Goal: Transaction & Acquisition: Obtain resource

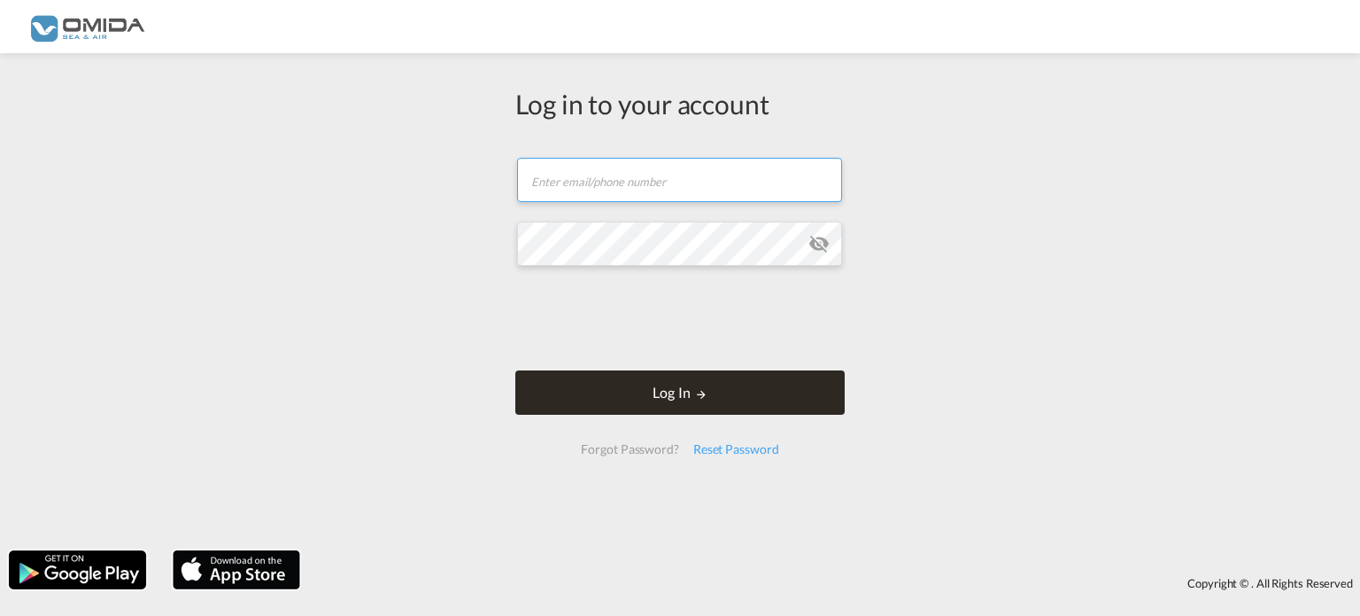
type input "[PERSON_NAME][EMAIL_ADDRESS][DOMAIN_NAME]"
click at [718, 389] on button "Log In" at bounding box center [679, 392] width 329 height 44
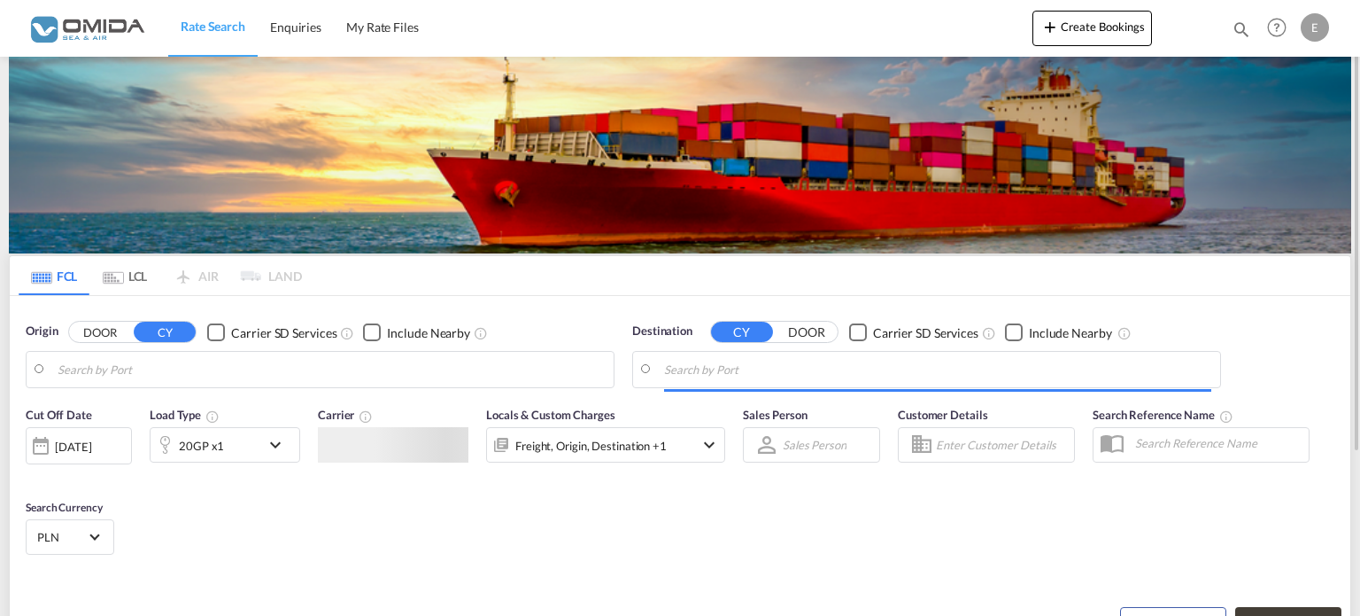
type input "[GEOGRAPHIC_DATA], [GEOGRAPHIC_DATA]"
type input "Gdansk, PLGDN"
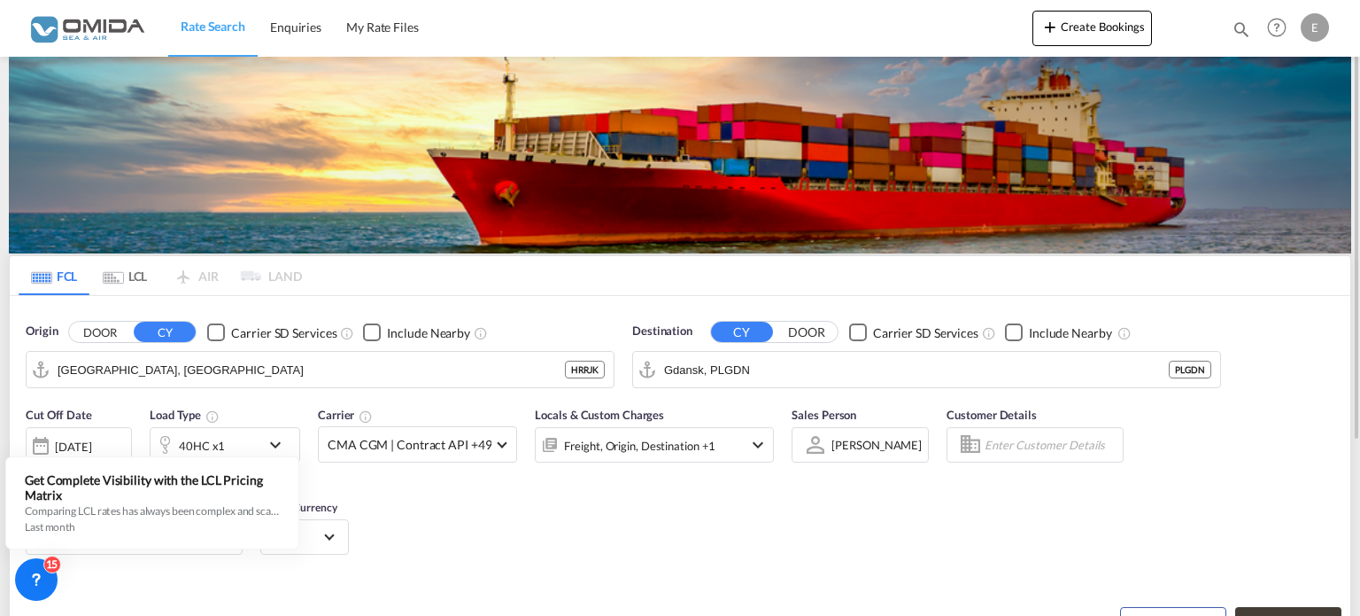
click at [577, 284] on md-tabs-canvas "FCL LCL AIR LAND FCL LCL AIR LAND" at bounding box center [680, 275] width 1341 height 39
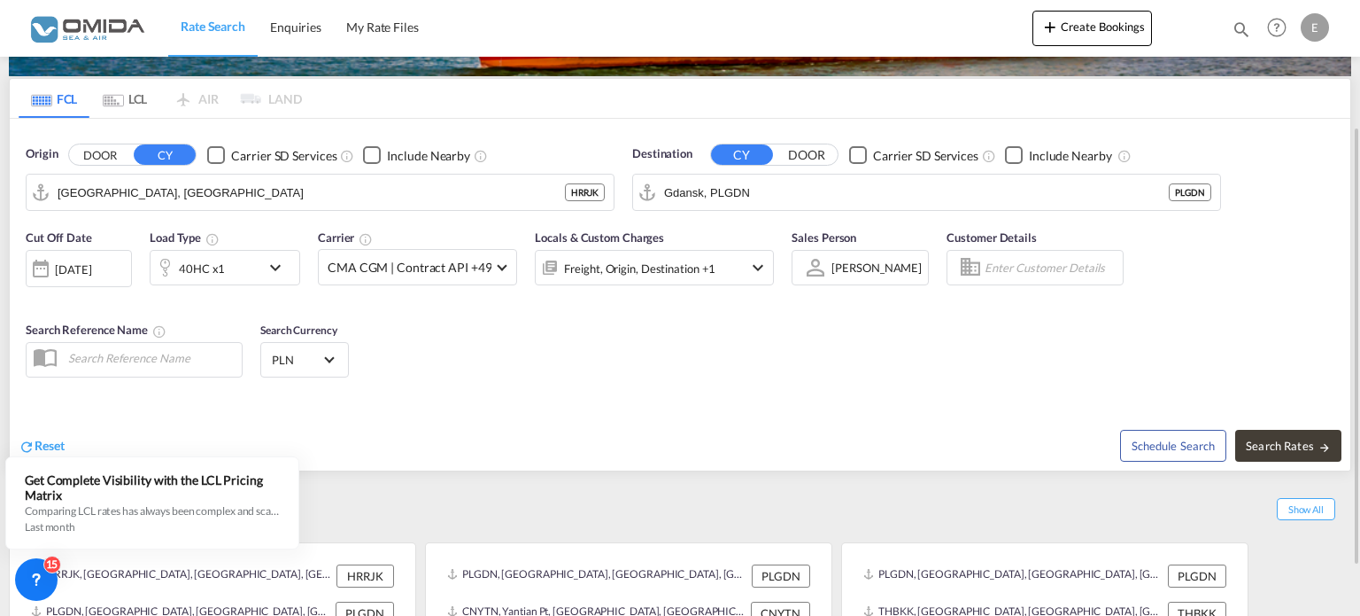
click at [280, 270] on md-icon "icon-chevron-down" at bounding box center [280, 267] width 30 height 21
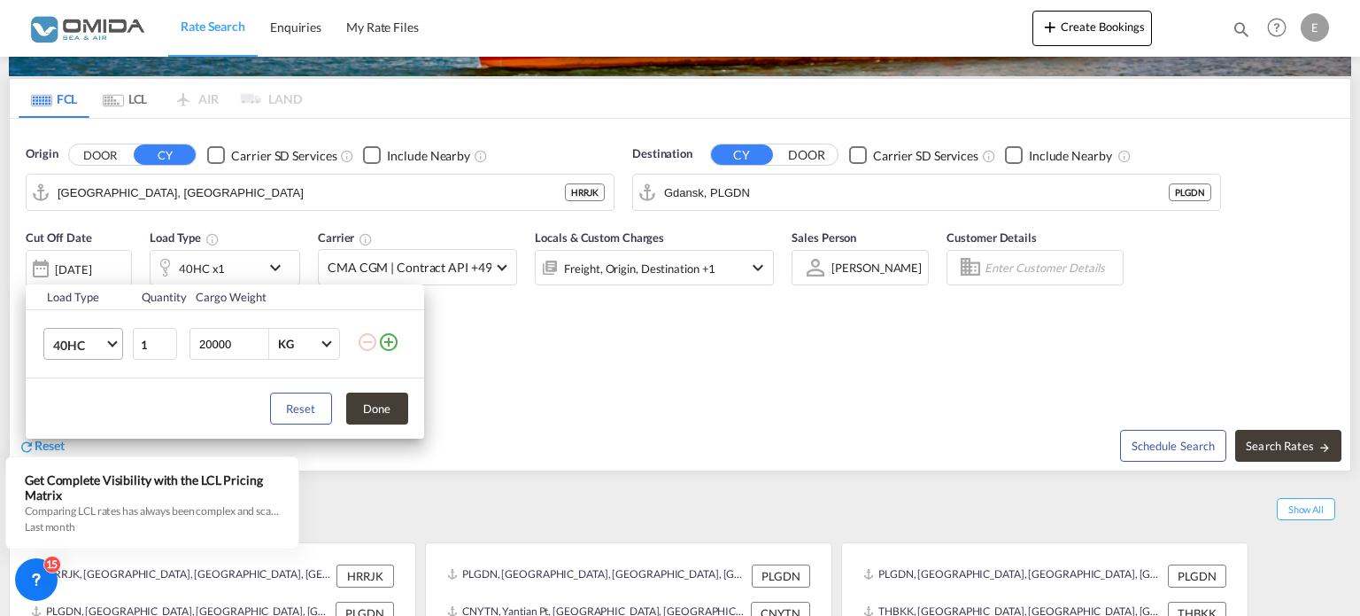
click at [112, 344] on span "Choose: \a40HC" at bounding box center [112, 342] width 10 height 10
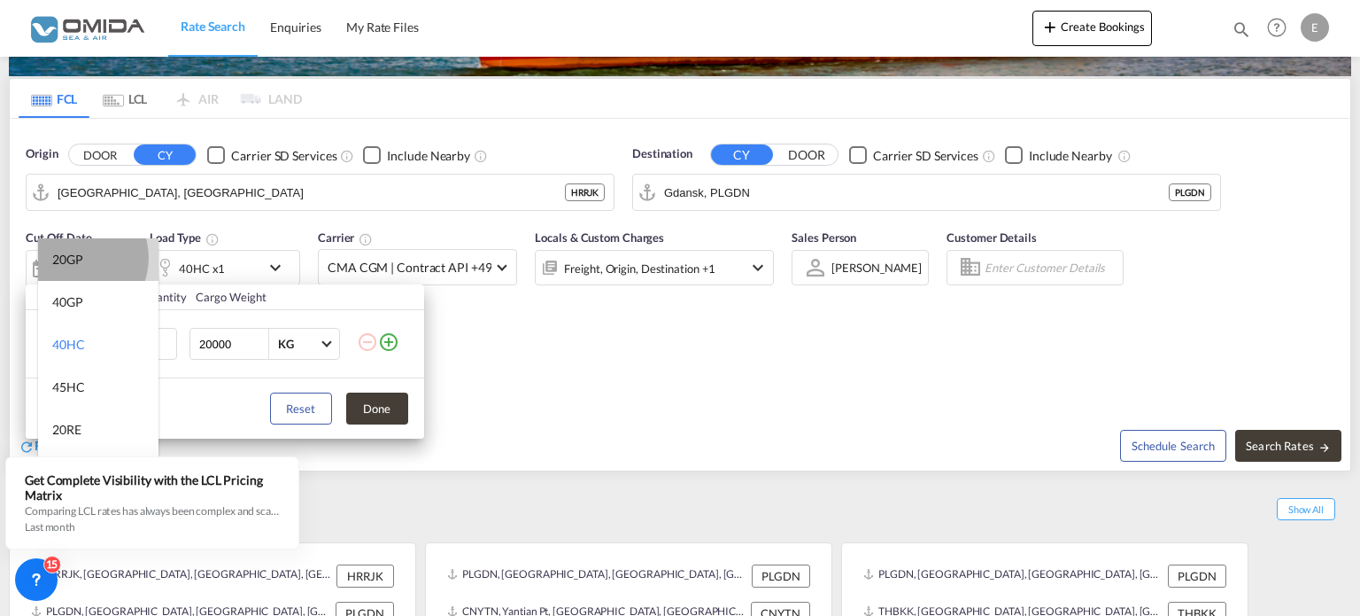
click at [74, 258] on div "20GP" at bounding box center [67, 260] width 31 height 18
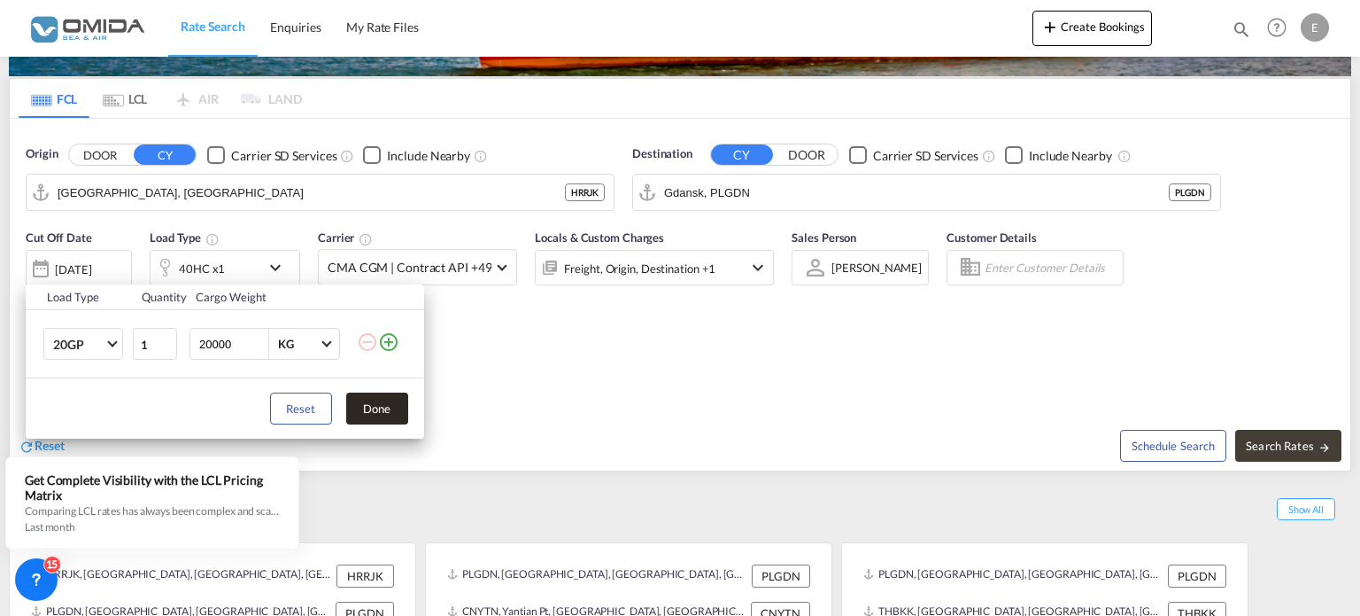
click at [373, 403] on button "Done" at bounding box center [377, 408] width 62 height 32
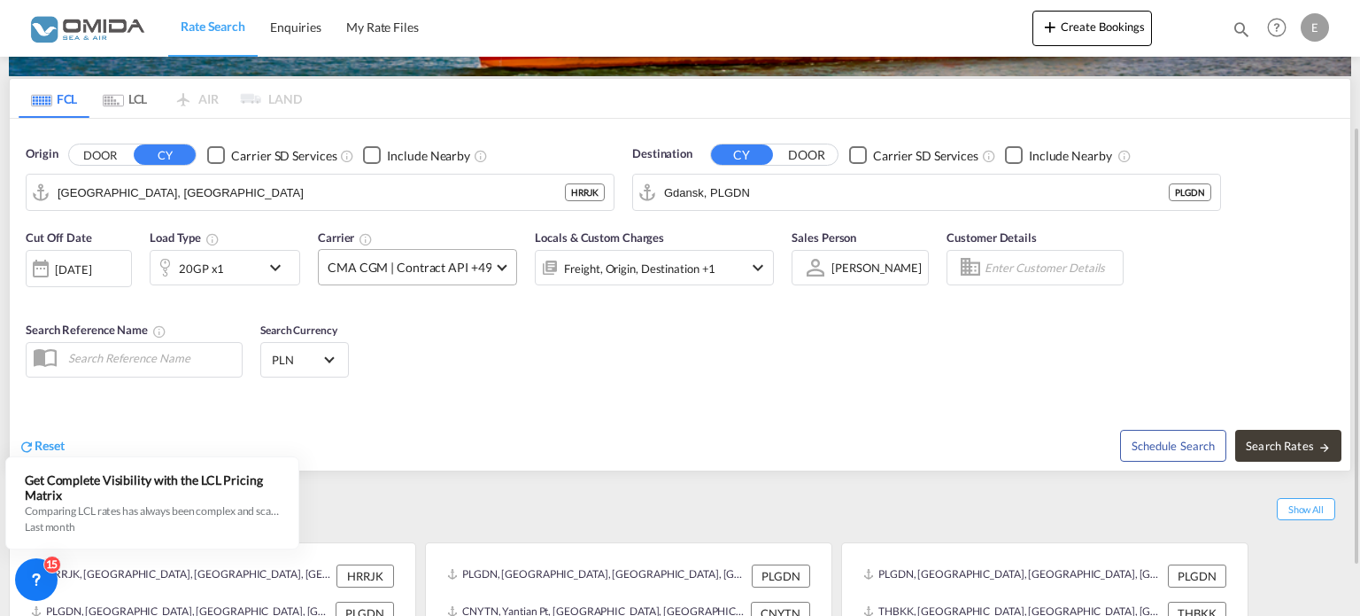
click at [500, 267] on md-select-value "CMA CGM | Contract API +49" at bounding box center [418, 267] width 198 height 35
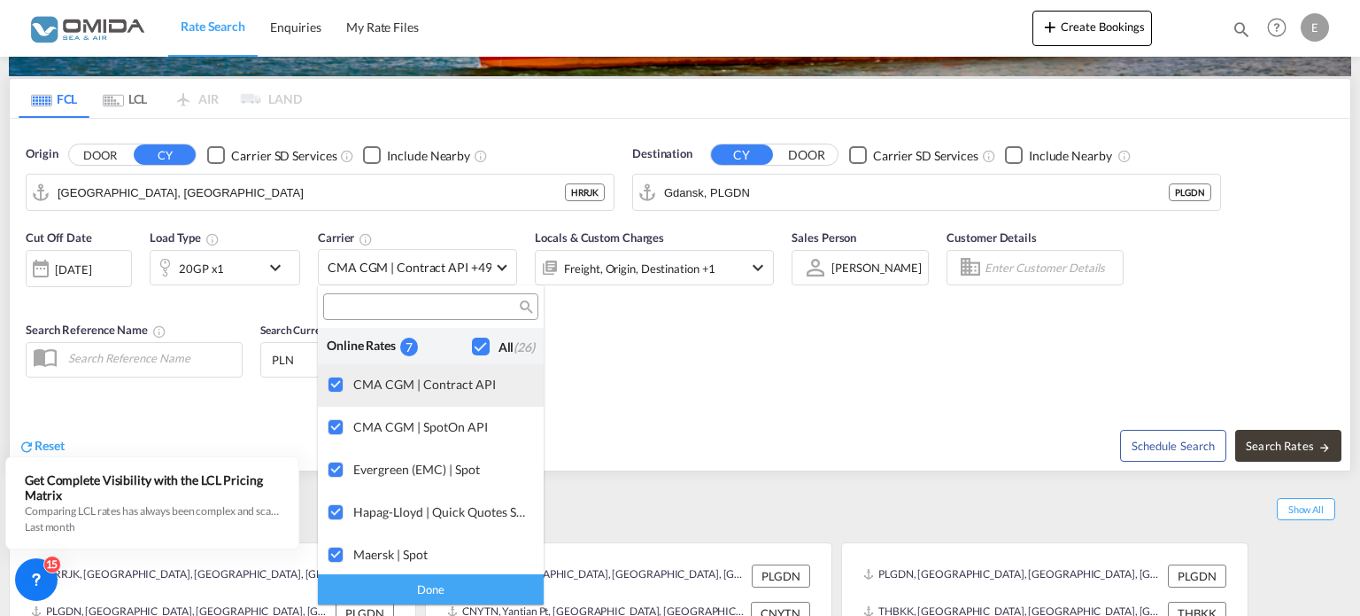
click at [339, 381] on div at bounding box center [337, 385] width 18 height 18
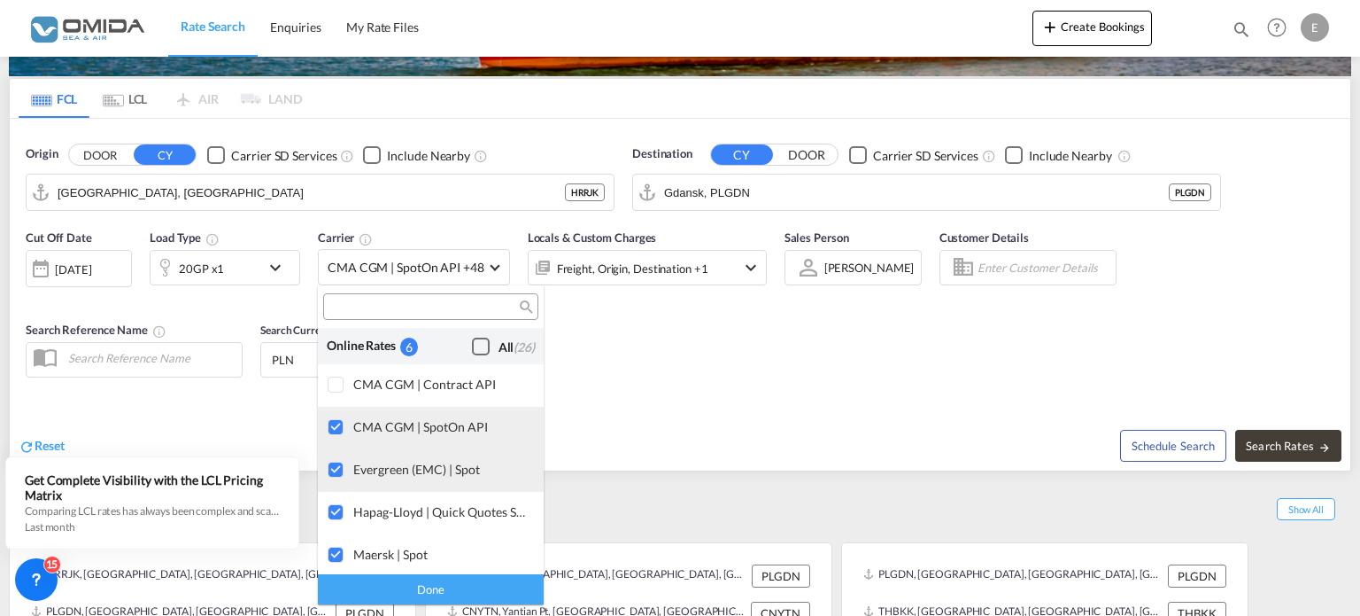
drag, startPoint x: 329, startPoint y: 428, endPoint x: 329, endPoint y: 471, distance: 43.4
click at [329, 429] on div at bounding box center [337, 428] width 18 height 18
click at [330, 476] on div at bounding box center [337, 470] width 18 height 18
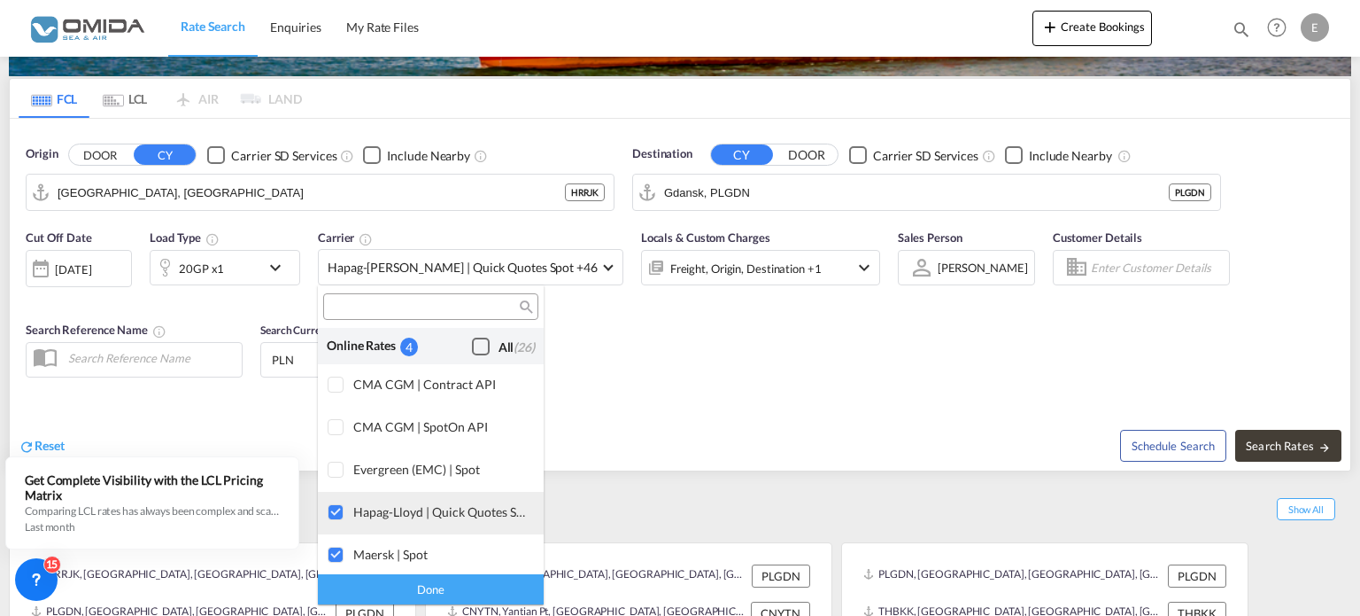
click at [335, 509] on div at bounding box center [337, 513] width 18 height 18
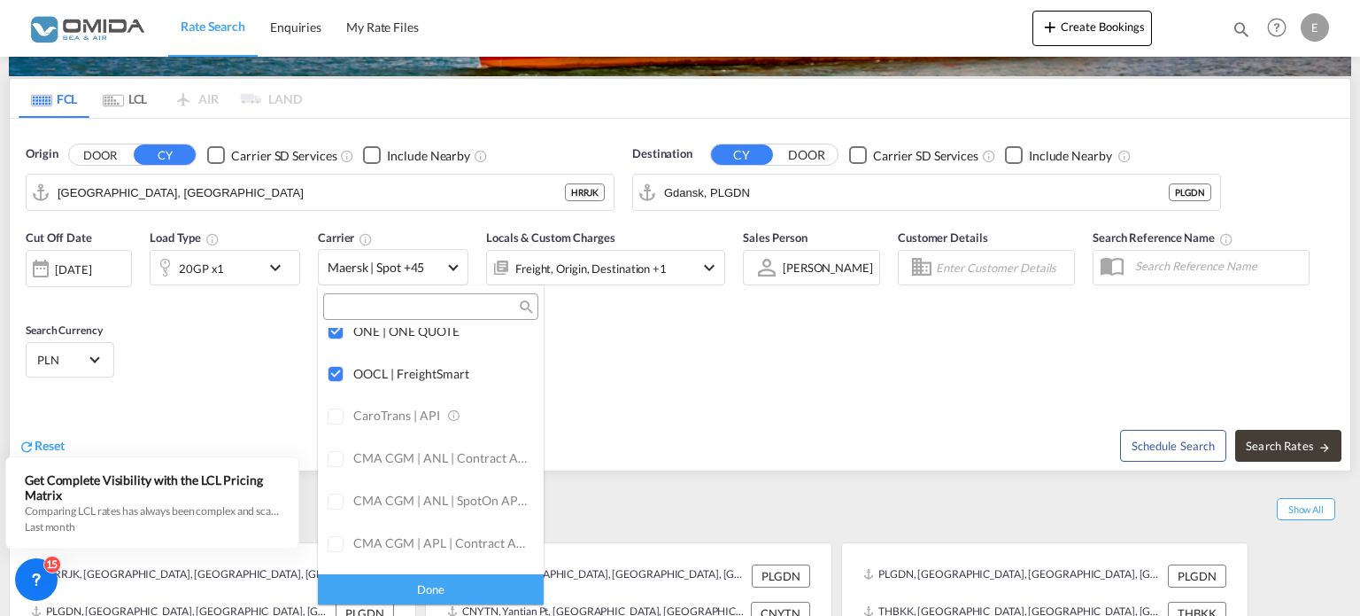
scroll to position [89, 0]
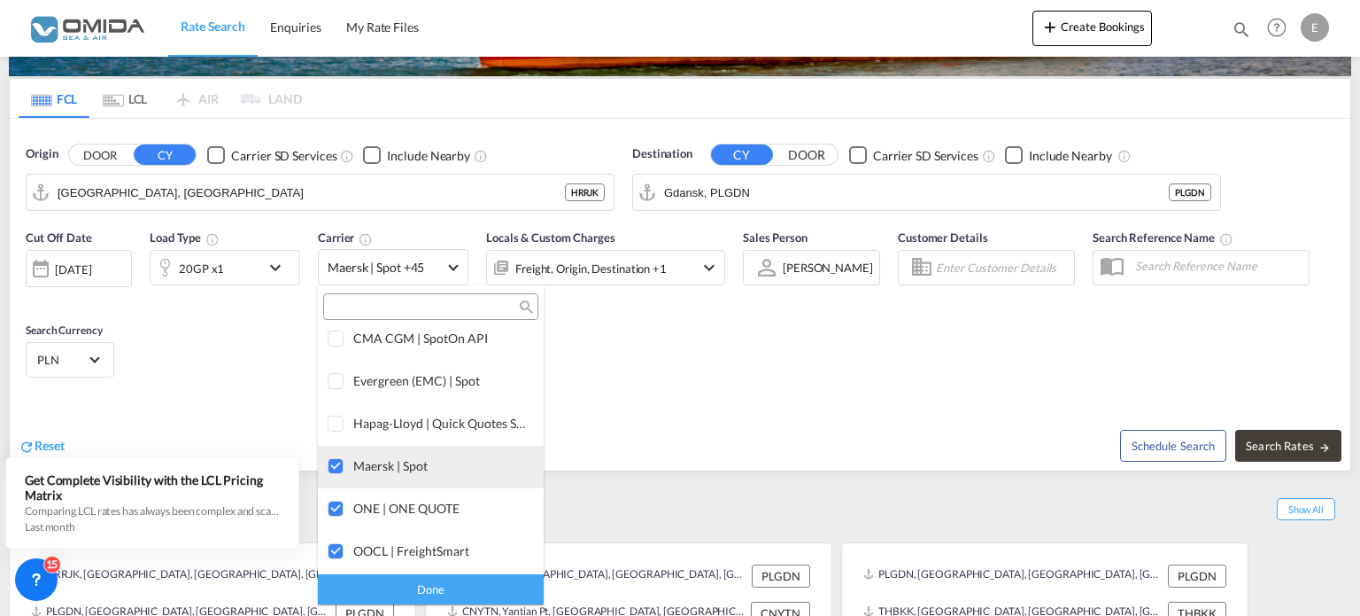
click at [329, 461] on div at bounding box center [337, 467] width 18 height 18
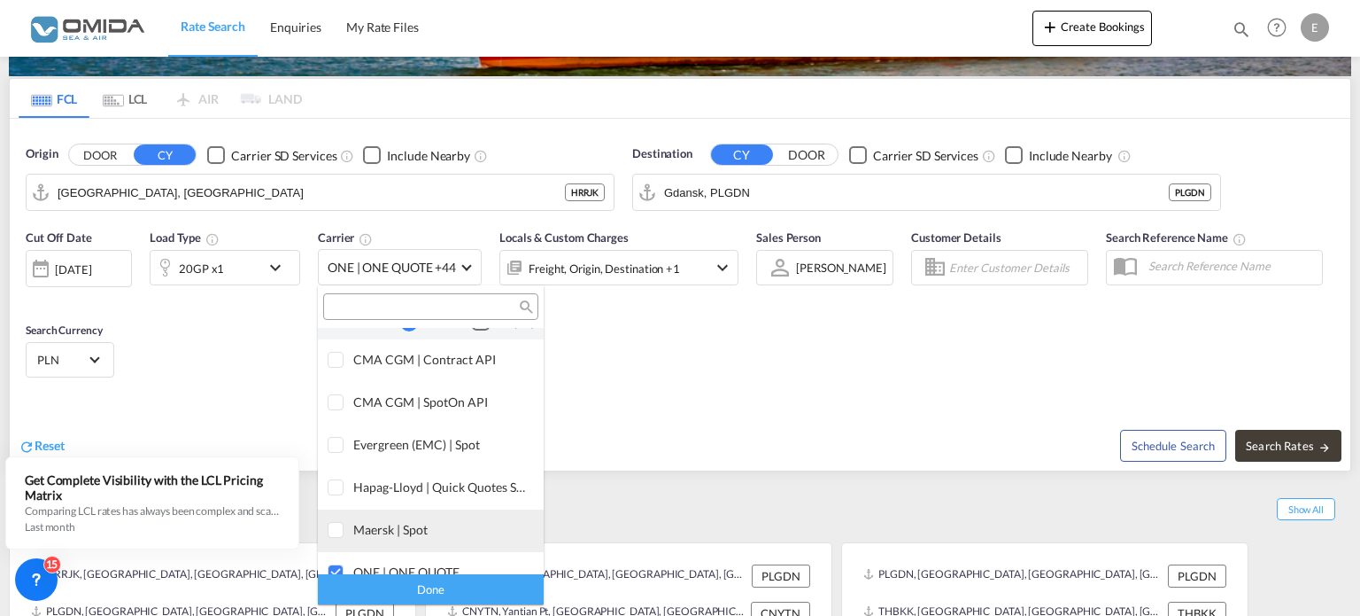
scroll to position [0, 0]
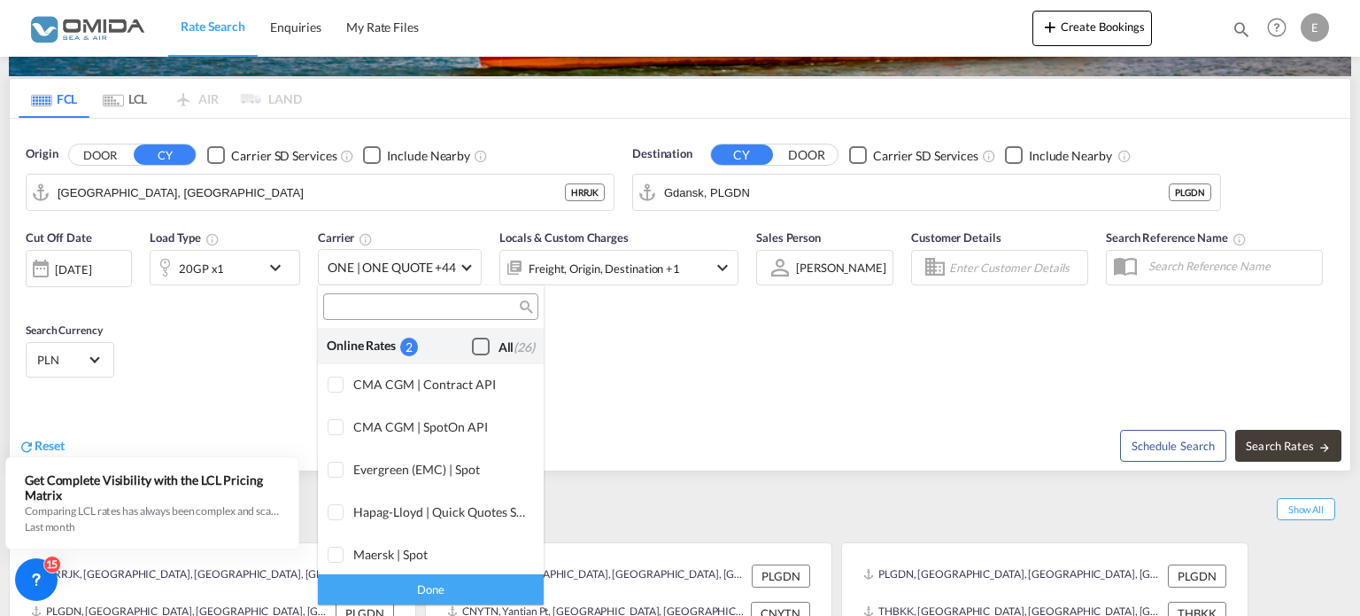
click at [359, 198] on md-backdrop at bounding box center [680, 308] width 1360 height 616
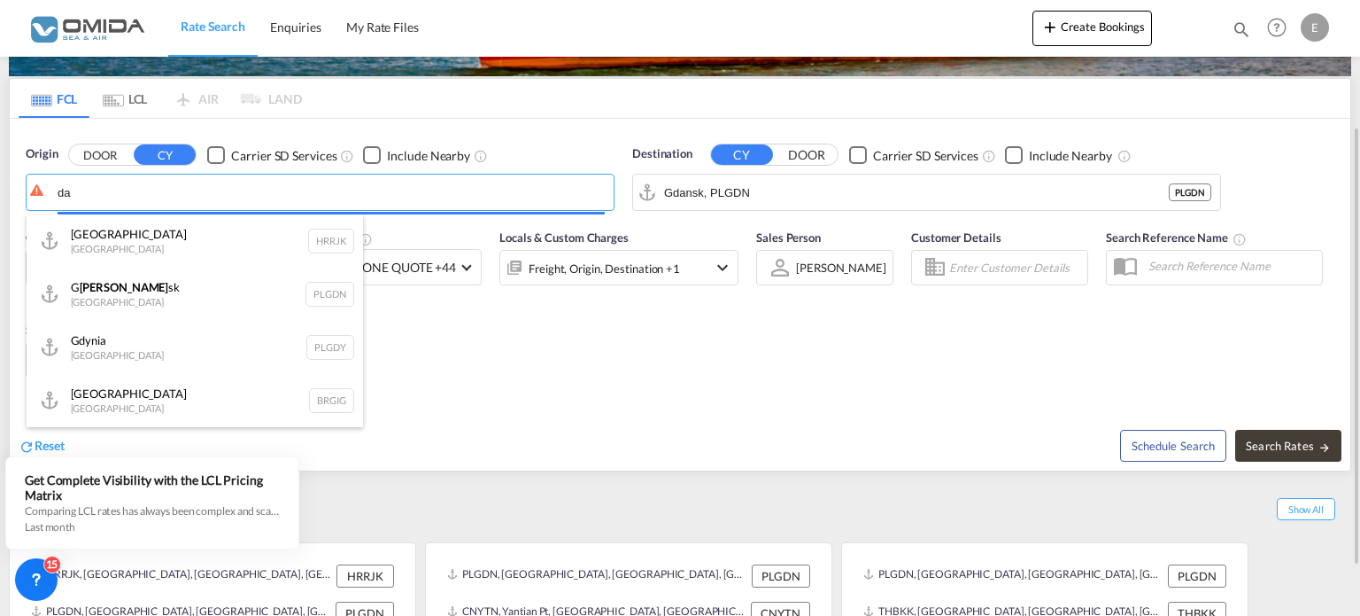
type input "d"
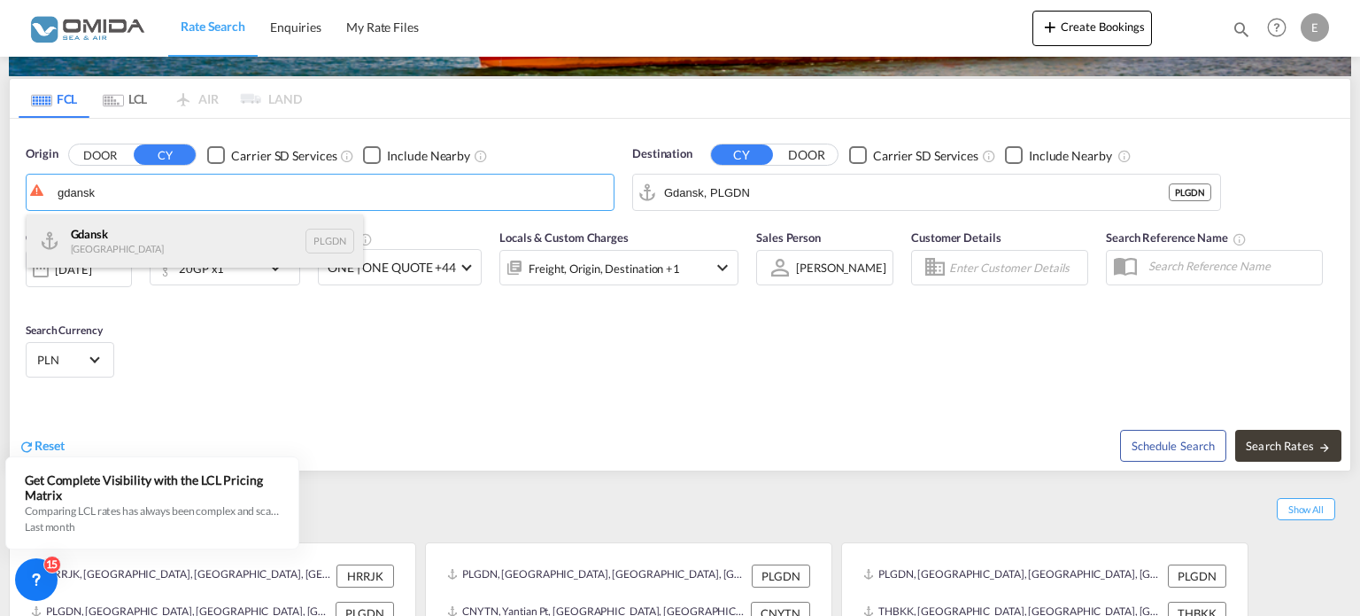
click at [221, 236] on div "Gdansk [GEOGRAPHIC_DATA] PLGDN" at bounding box center [195, 240] width 337 height 53
type input "Gdansk, PLGDN"
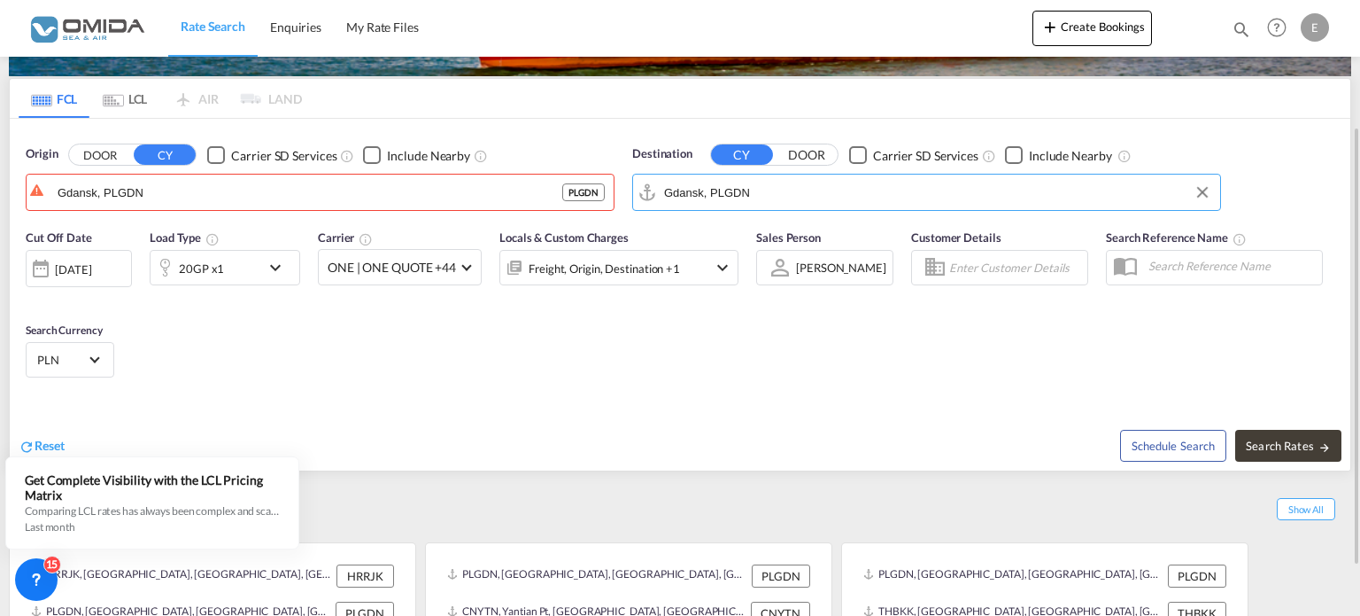
click at [986, 202] on input "Gdansk, PLGDN" at bounding box center [937, 192] width 547 height 27
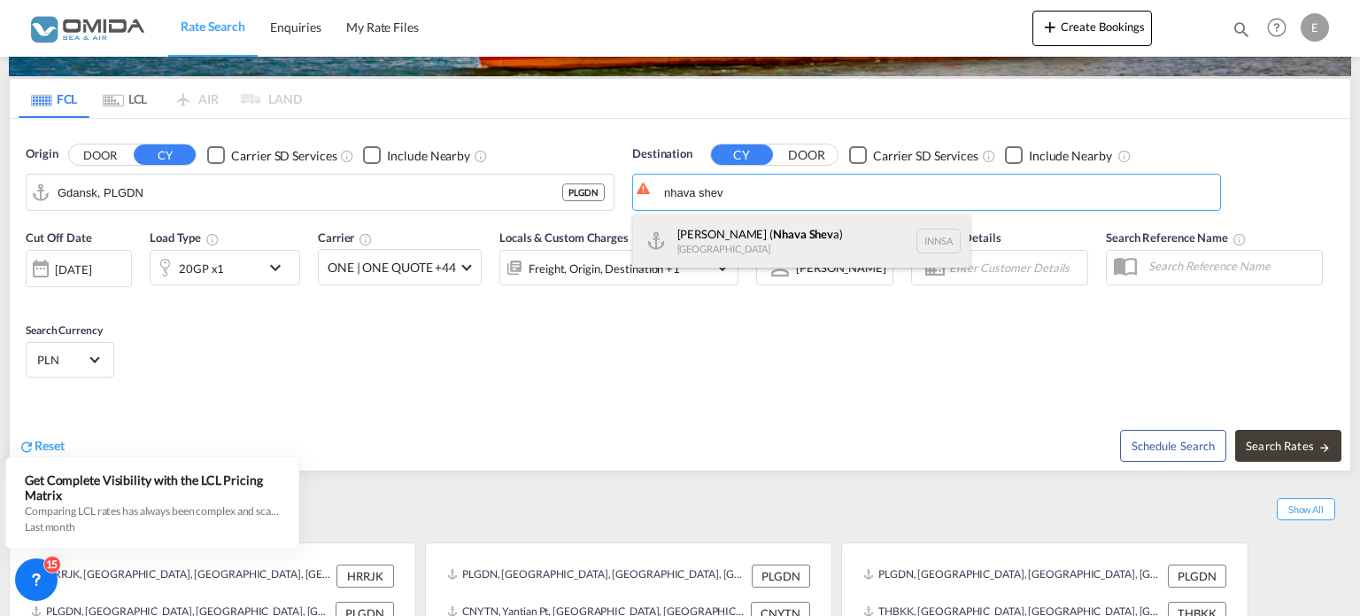
click at [807, 240] on div "[PERSON_NAME] ( Nhava Shev a) [GEOGRAPHIC_DATA] [GEOGRAPHIC_DATA]" at bounding box center [801, 240] width 337 height 53
type input "[PERSON_NAME] ([PERSON_NAME]), [GEOGRAPHIC_DATA]"
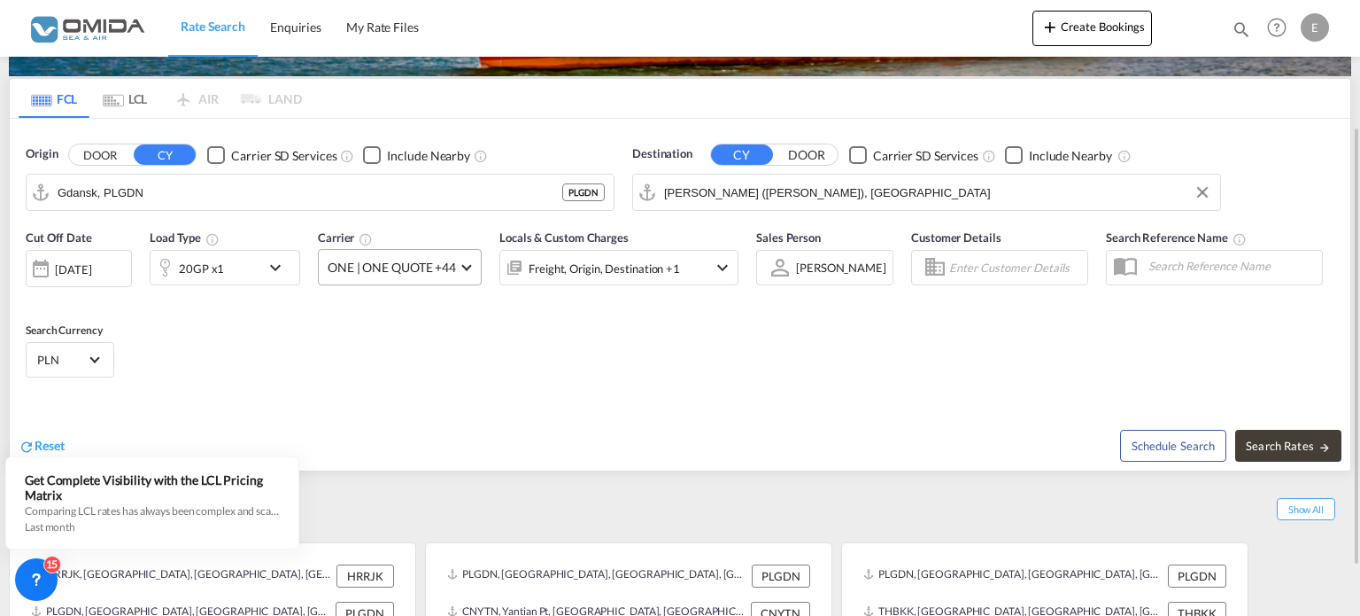
click at [461, 267] on md-select-value "ONE | ONE QUOTE +44" at bounding box center [400, 267] width 162 height 35
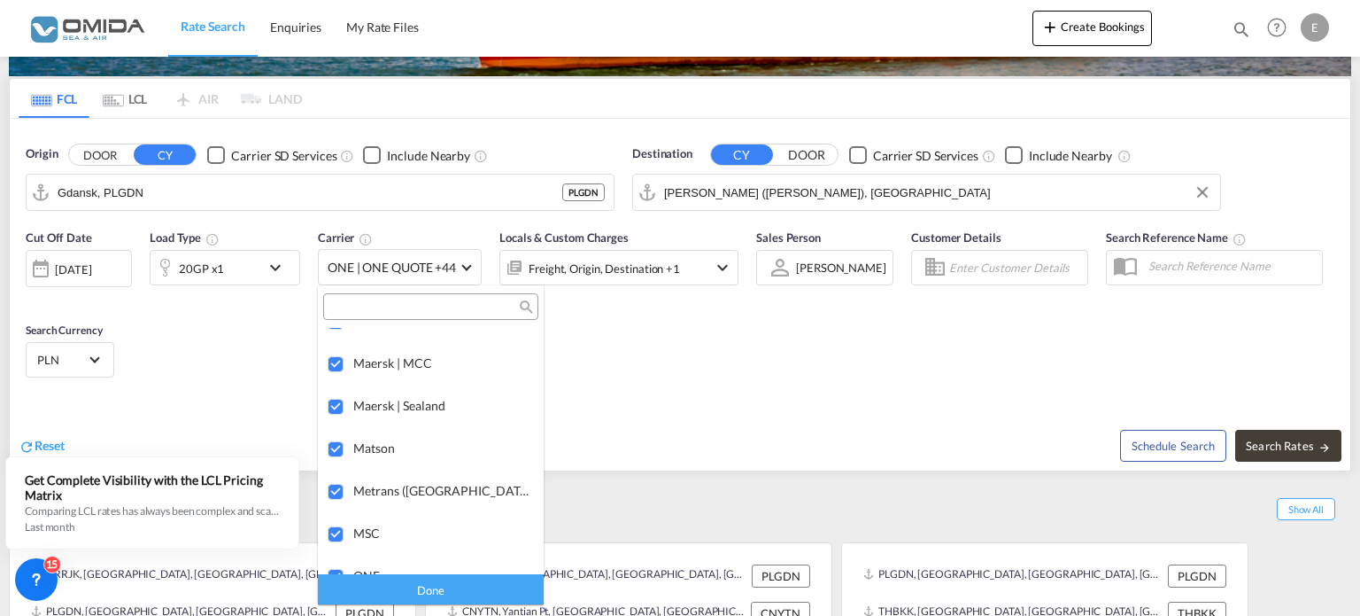
scroll to position [2214, 0]
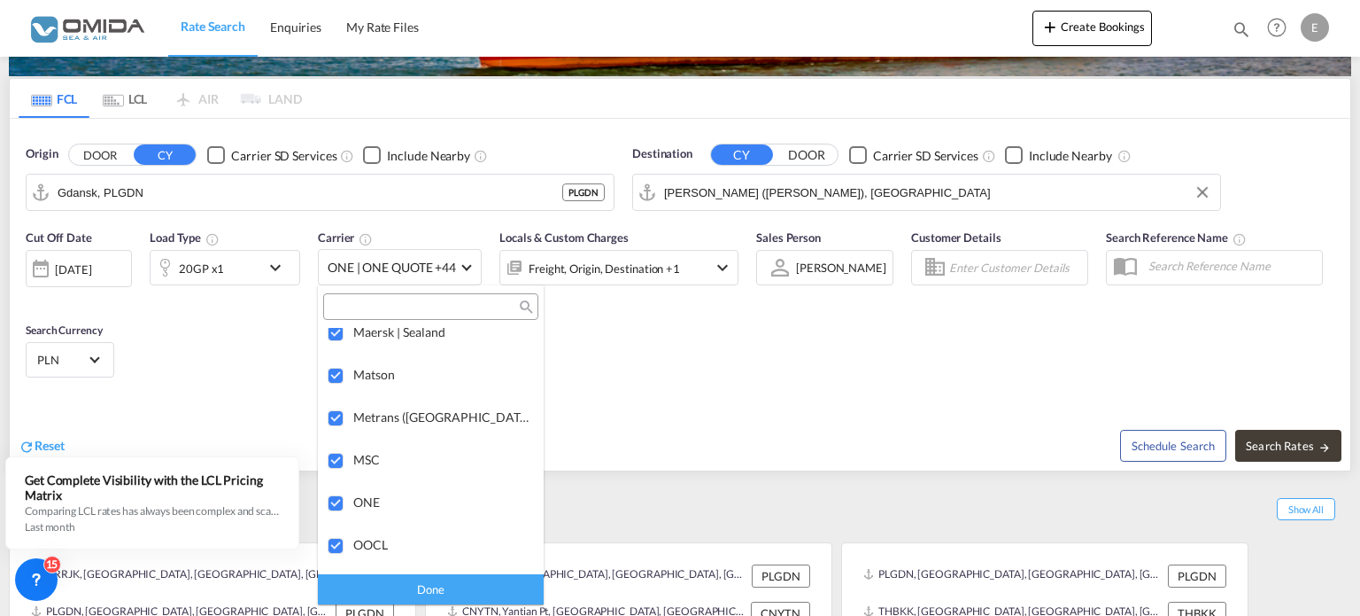
click at [465, 266] on md-backdrop at bounding box center [680, 308] width 1360 height 616
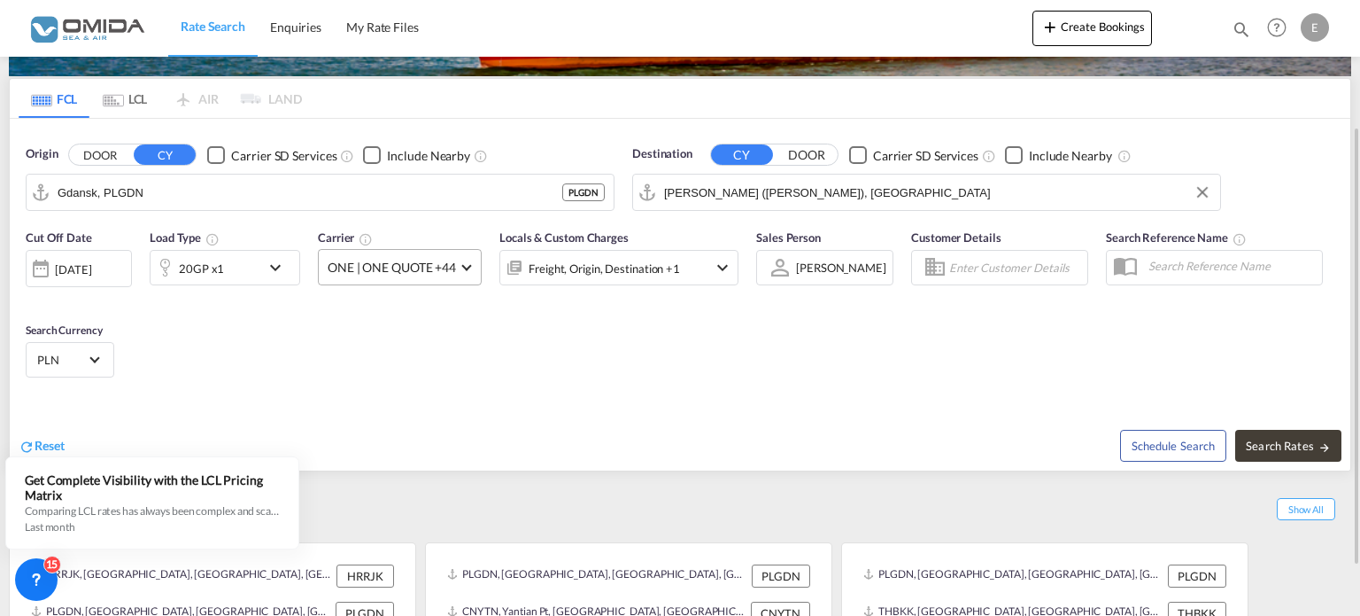
click at [469, 265] on span at bounding box center [466, 265] width 10 height 10
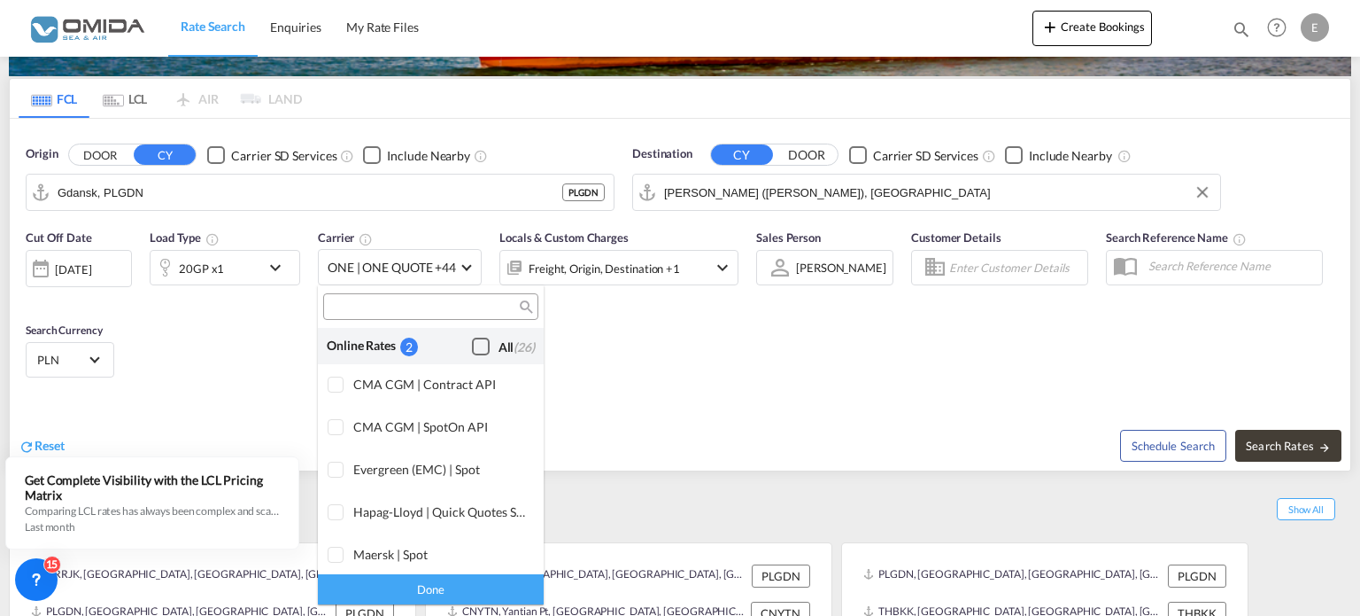
scroll to position [152, 0]
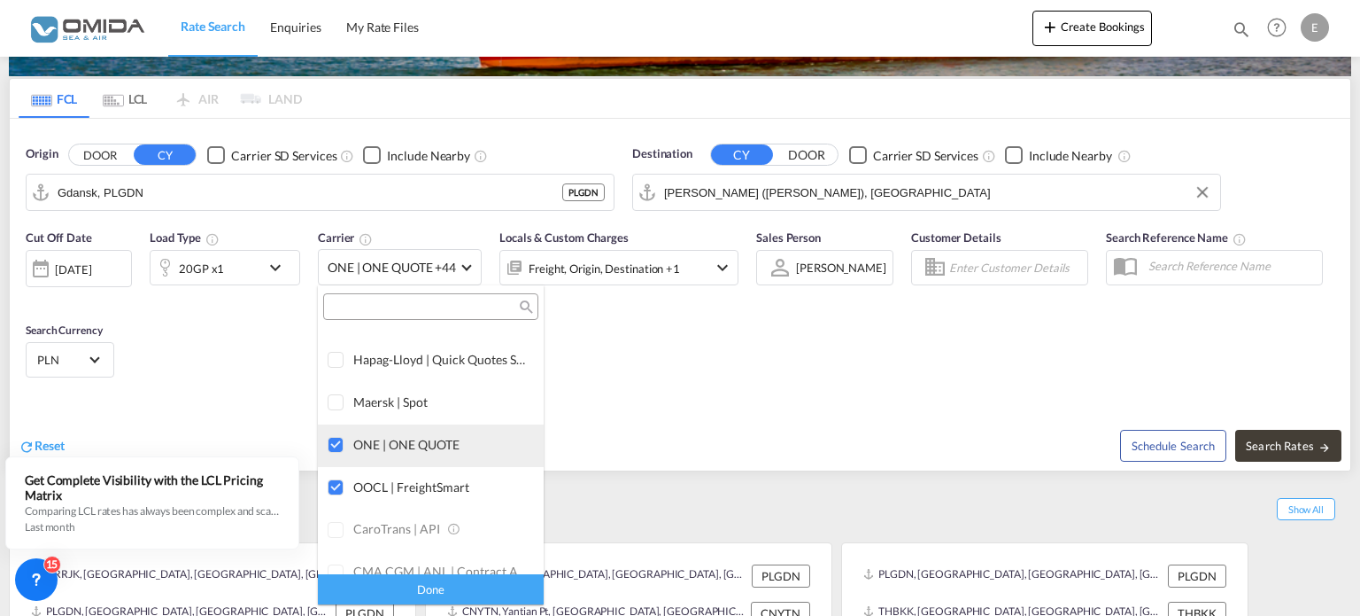
click at [337, 450] on div at bounding box center [337, 446] width 18 height 18
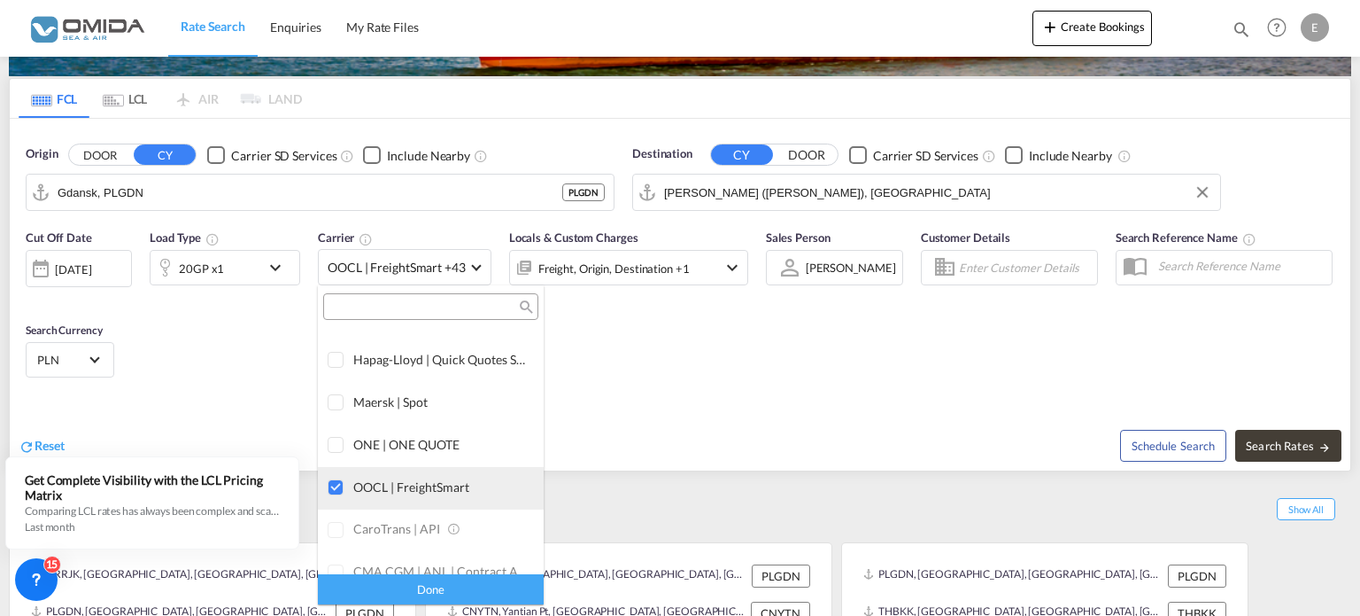
click at [337, 483] on div at bounding box center [337, 488] width 18 height 18
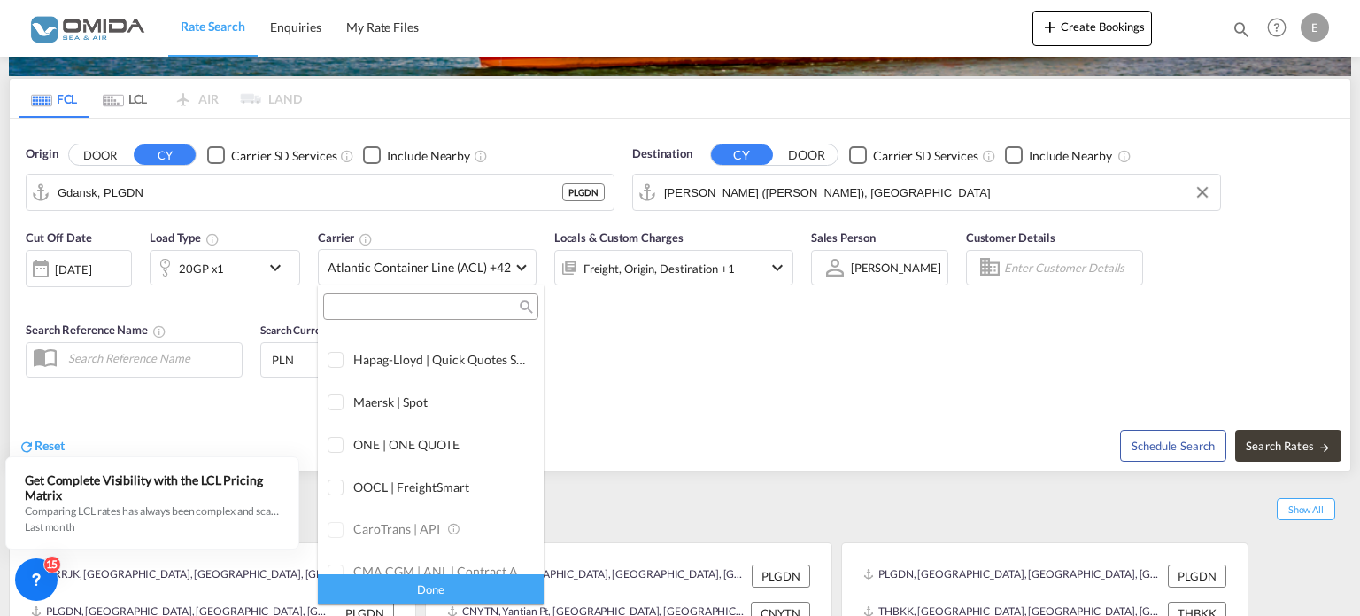
click at [382, 306] on input "search" at bounding box center [424, 307] width 190 height 16
click at [344, 364] on div at bounding box center [337, 361] width 18 height 18
click at [337, 403] on div at bounding box center [337, 403] width 18 height 18
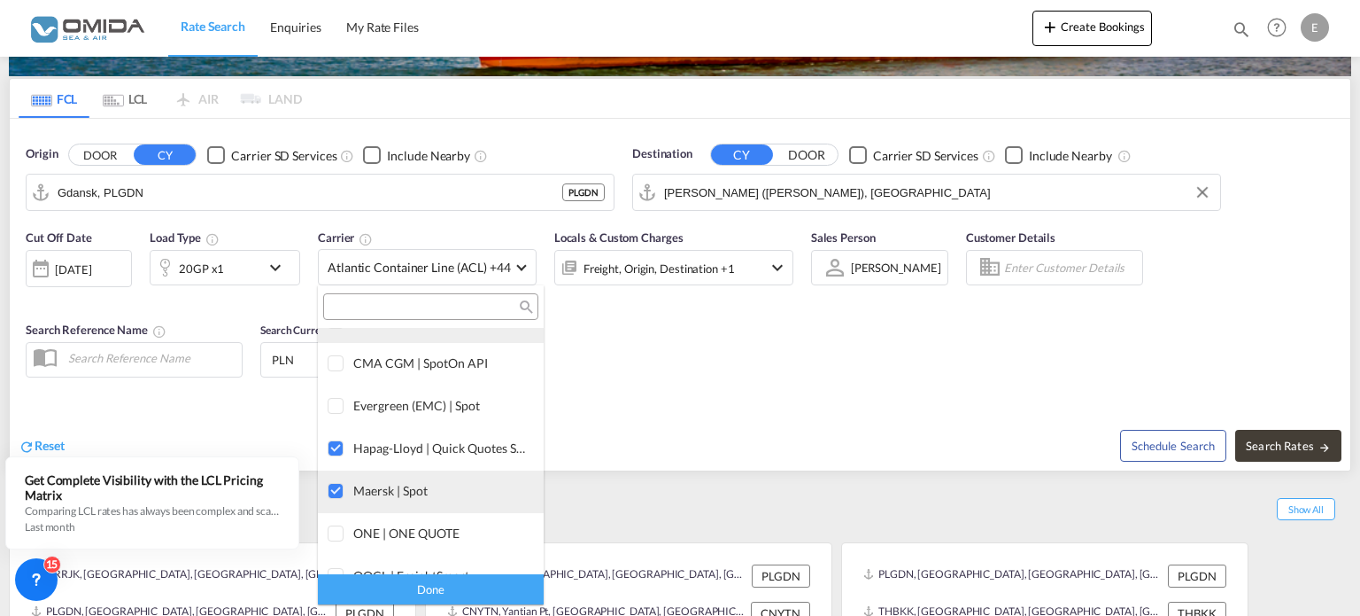
scroll to position [0, 0]
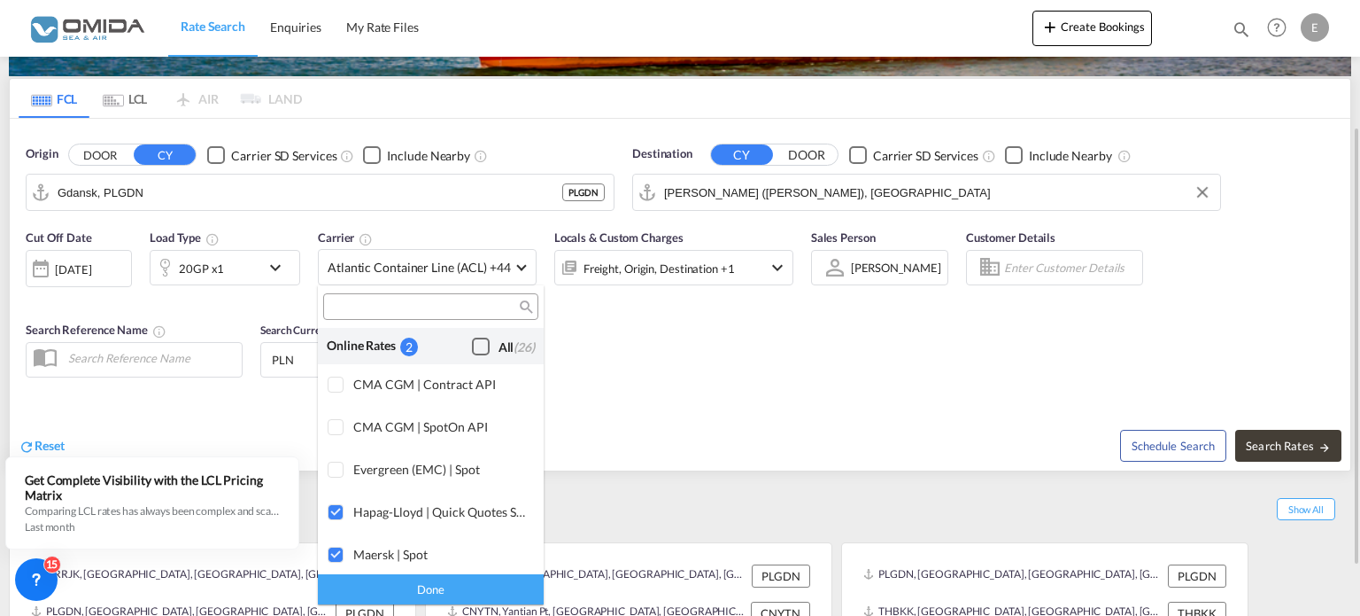
drag, startPoint x: 158, startPoint y: 192, endPoint x: 35, endPoint y: 182, distance: 123.5
click at [22, 183] on md-backdrop at bounding box center [680, 308] width 1360 height 616
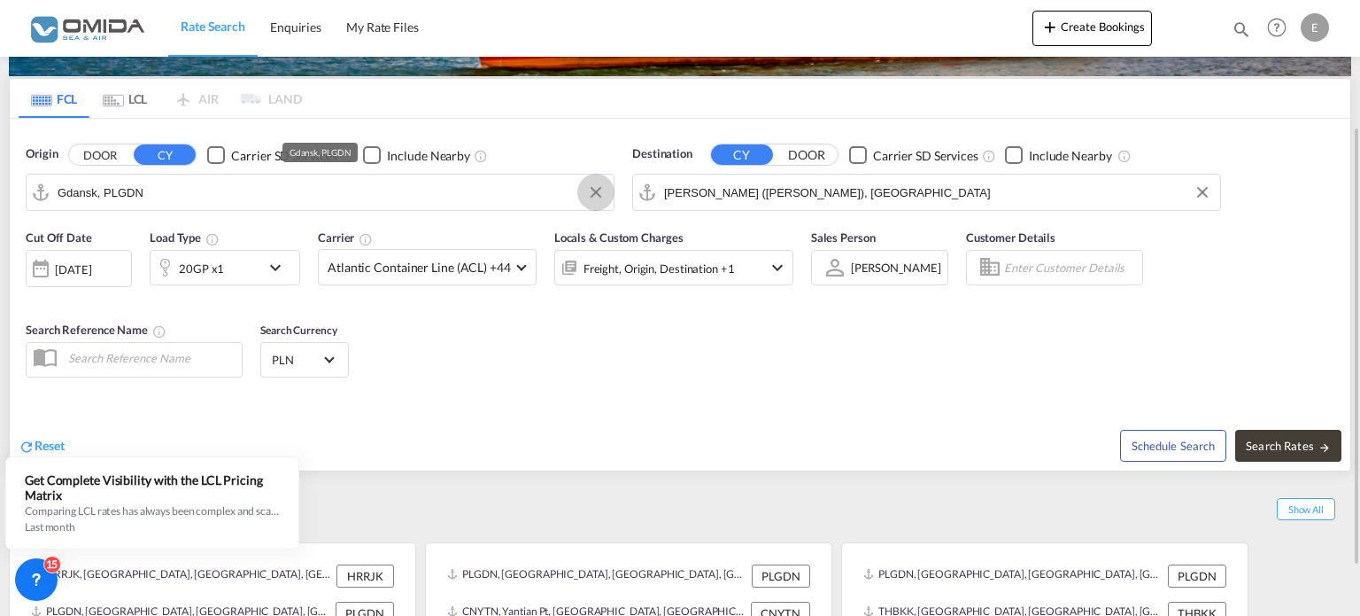
click at [595, 190] on button "Clear Input" at bounding box center [596, 192] width 27 height 27
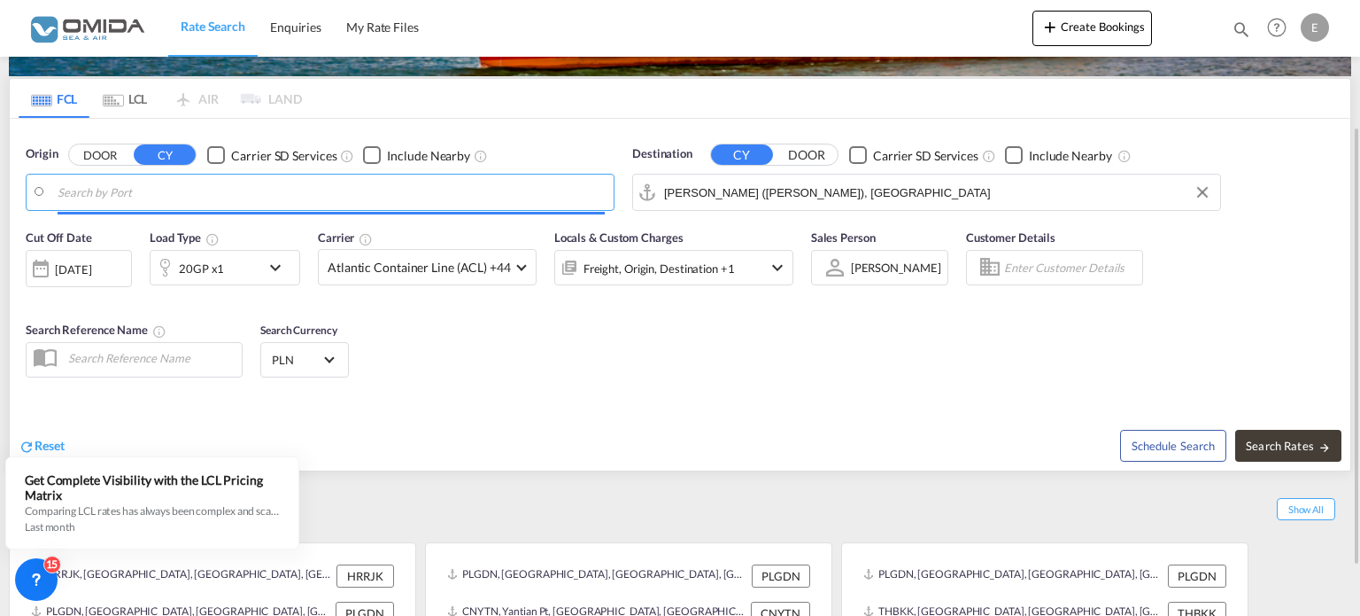
click at [120, 200] on input "Search by Port" at bounding box center [331, 192] width 547 height 27
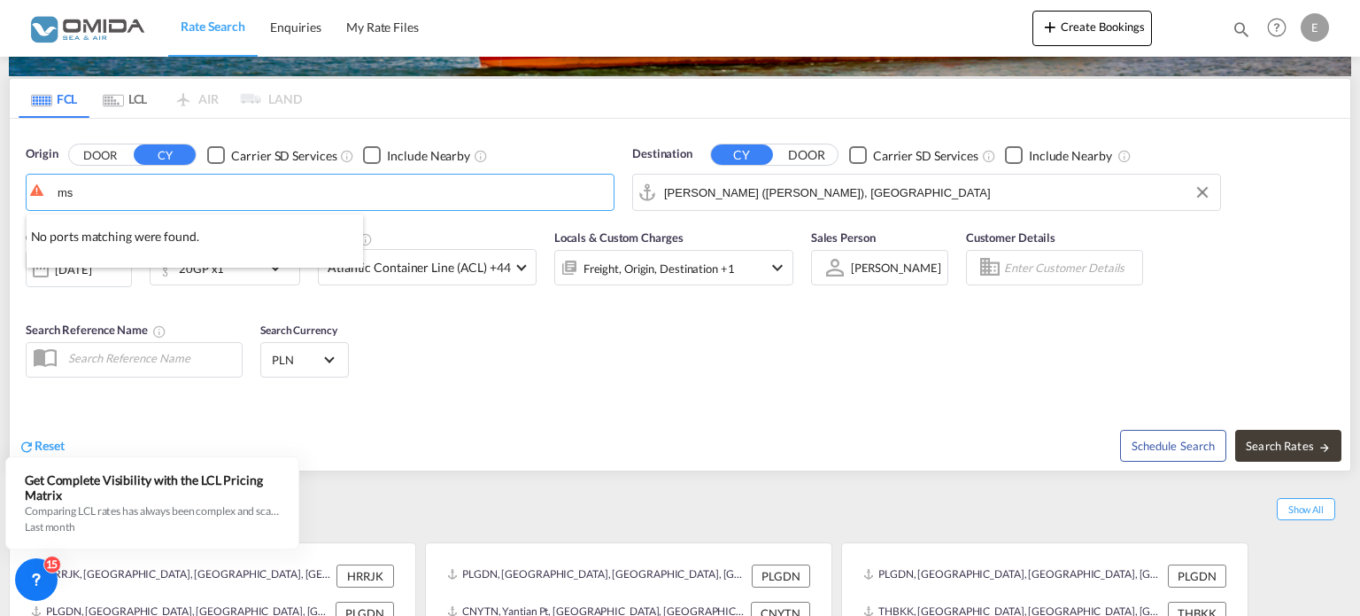
type input "m"
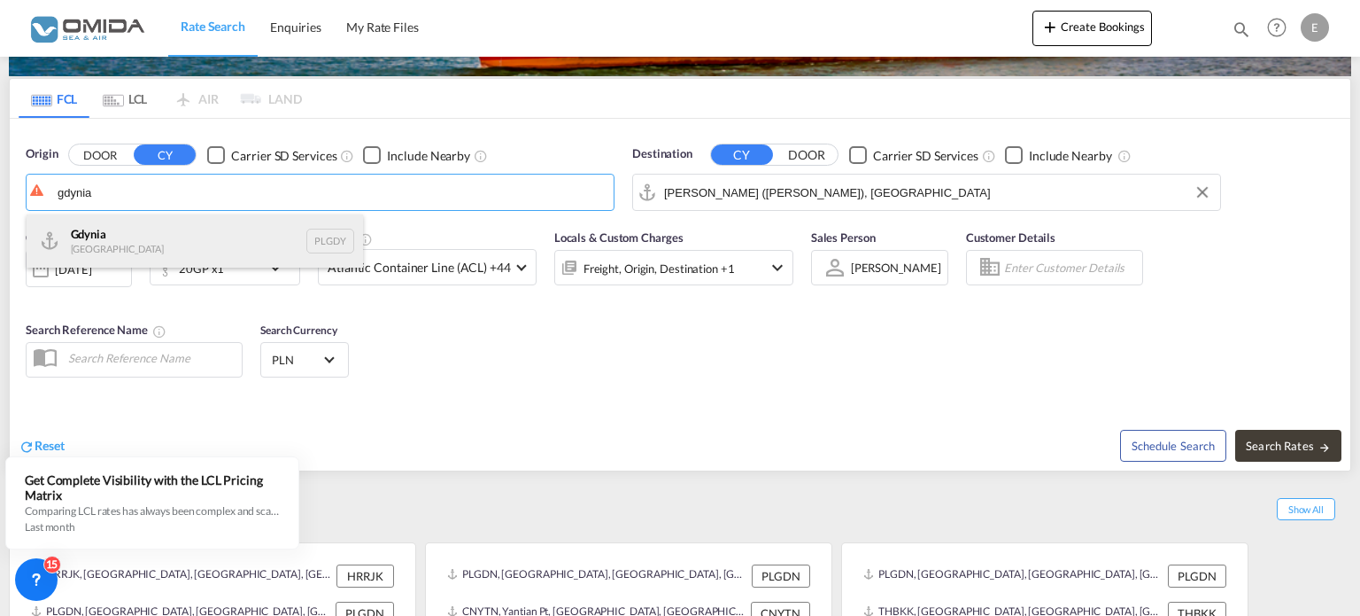
click at [159, 243] on div "[GEOGRAPHIC_DATA] [GEOGRAPHIC_DATA] PLGDY" at bounding box center [195, 240] width 337 height 53
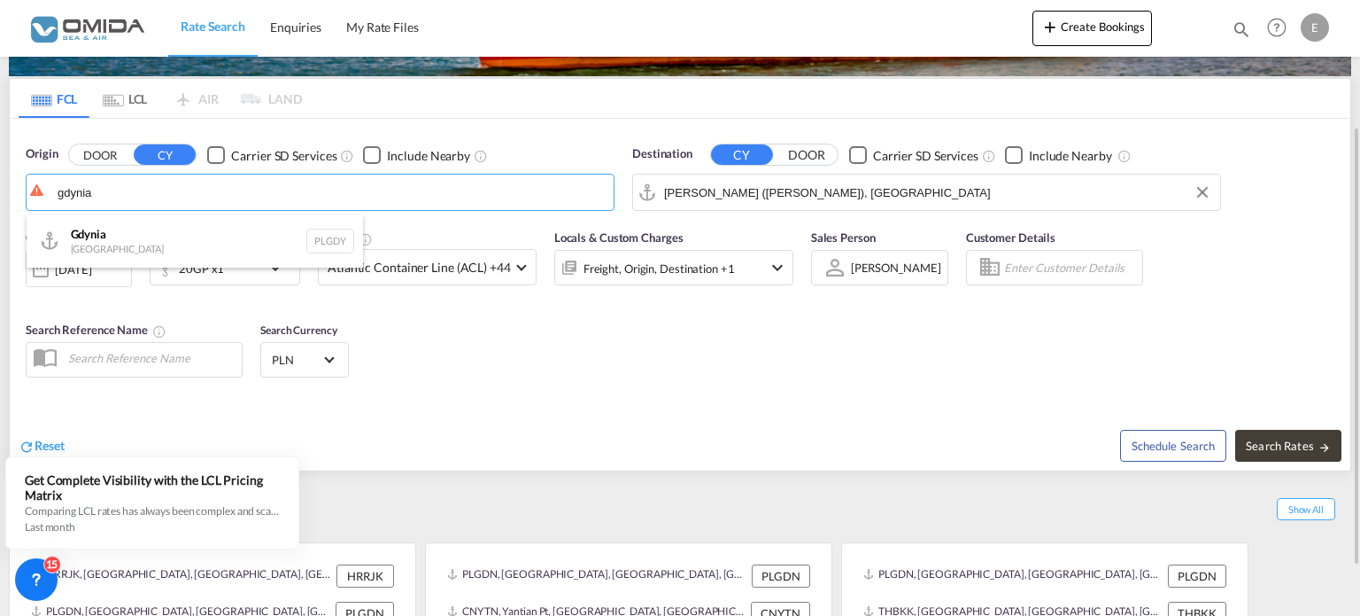
type input "[GEOGRAPHIC_DATA], PLGDY"
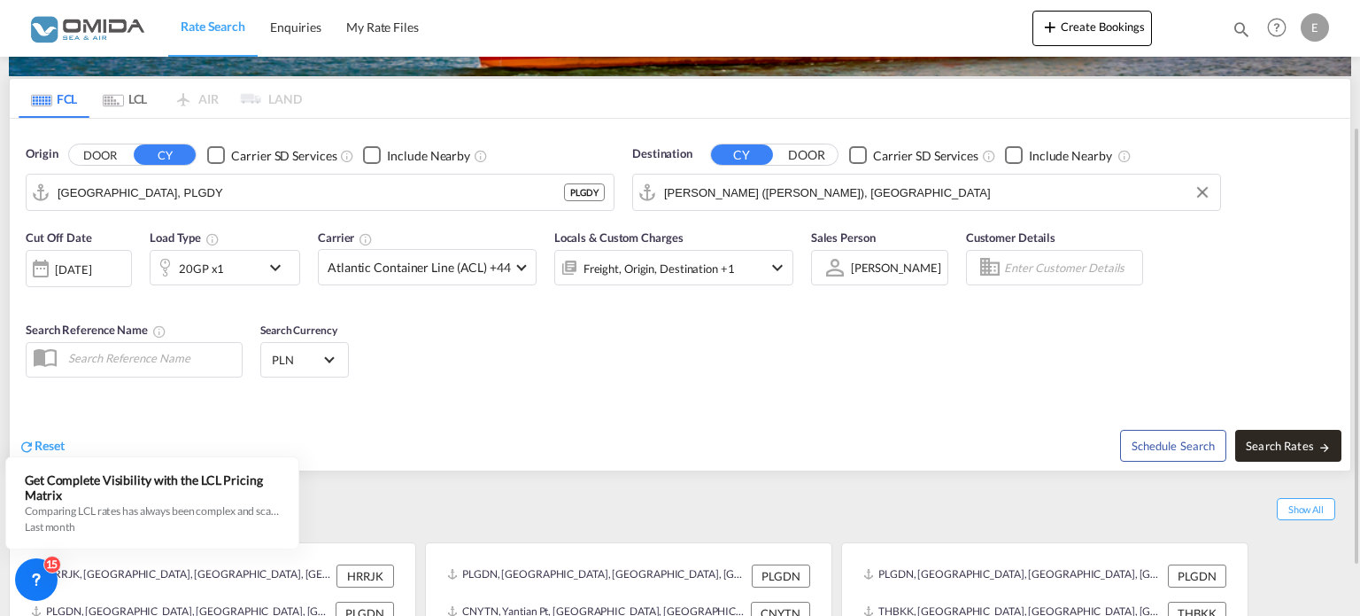
click at [1283, 448] on span "Search Rates" at bounding box center [1288, 445] width 85 height 14
type input "PLGDY to INNSA / [DATE]"
